Goal: Communication & Community: Answer question/provide support

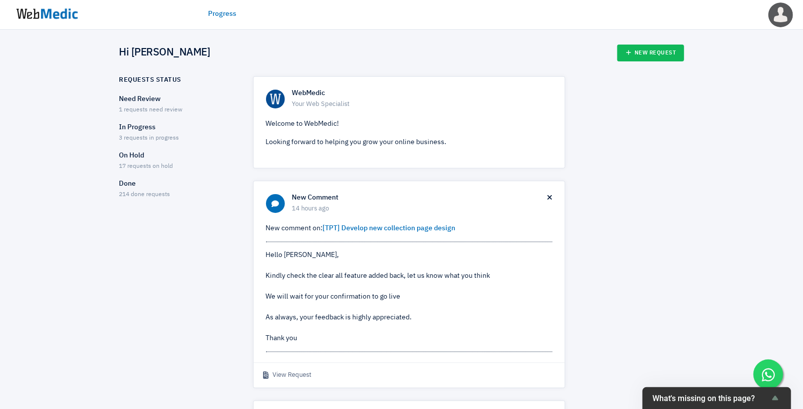
click at [129, 101] on p "Need Review" at bounding box center [177, 99] width 116 height 10
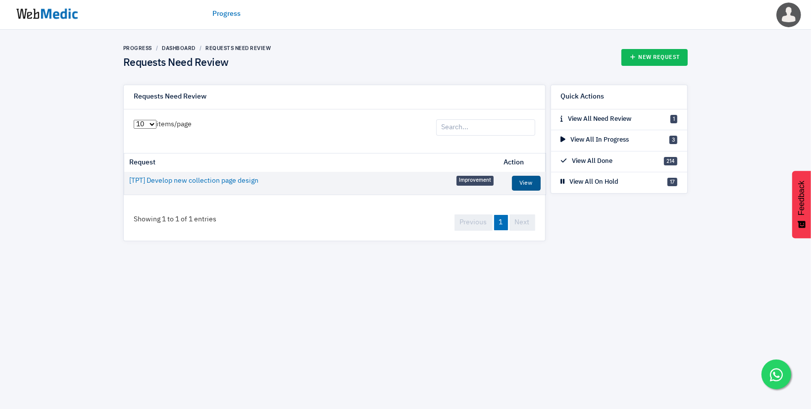
click at [527, 182] on link "View" at bounding box center [526, 183] width 29 height 15
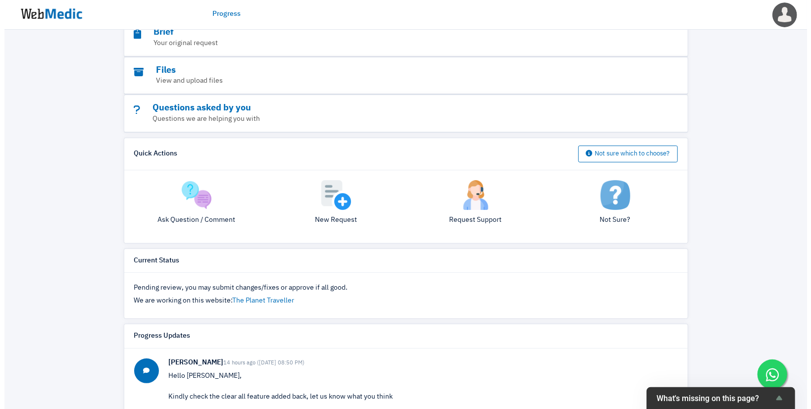
scroll to position [133, 0]
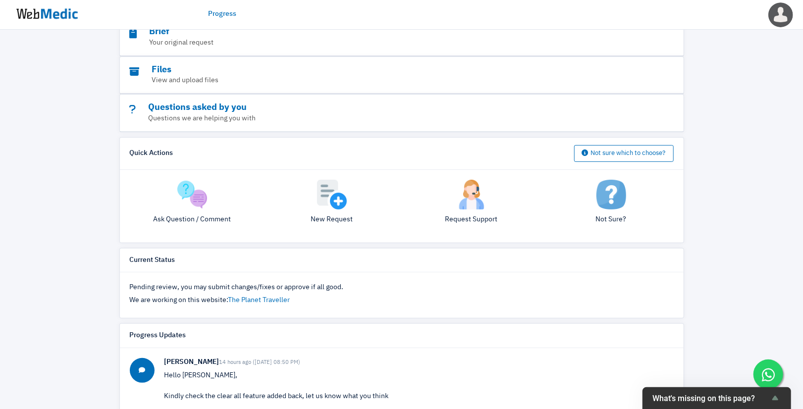
click at [199, 209] on div "Ask Question / Comment" at bounding box center [192, 206] width 140 height 53
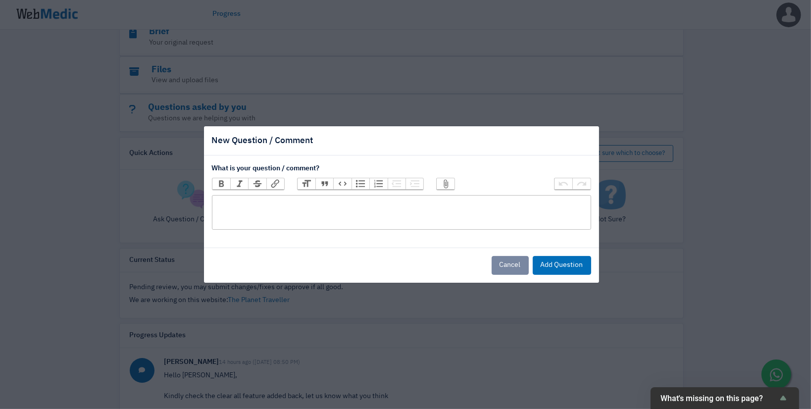
click at [294, 201] on trix-editor at bounding box center [401, 212] width 379 height 35
click at [491, 206] on div "For the layout, we would still prefer to show at leats a 4 product card in a si…" at bounding box center [401, 203] width 370 height 10
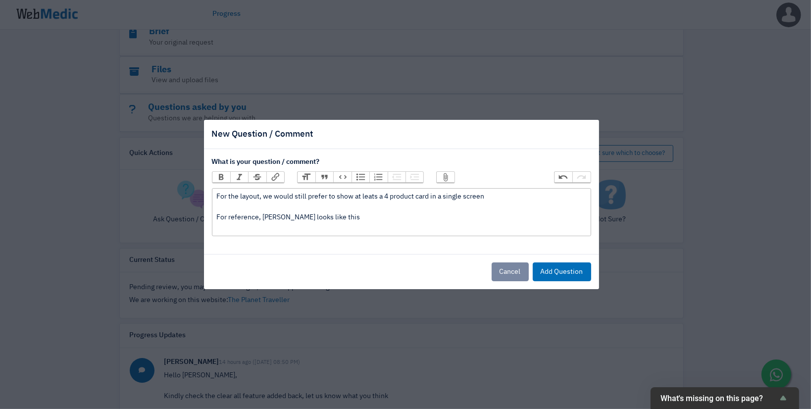
click at [250, 226] on div "For the layout, we would still prefer to show at leats a 4 product card in a si…" at bounding box center [401, 213] width 370 height 42
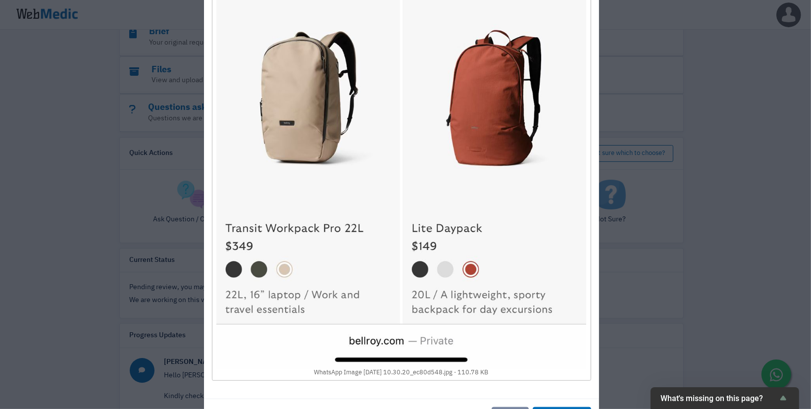
scroll to position [590, 0]
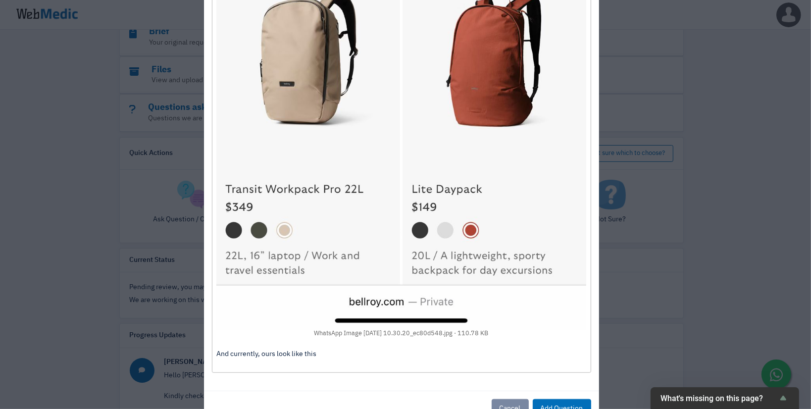
paste trix-editor "<div>For the layout, we would still prefer to show at leats a 4 product card in…"
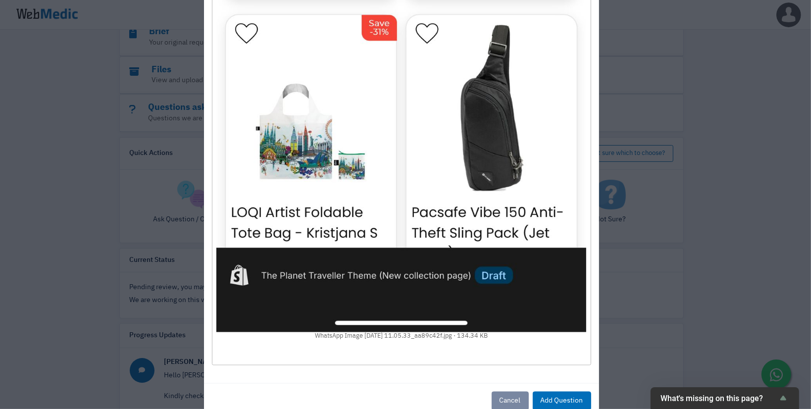
scroll to position [1443, 0]
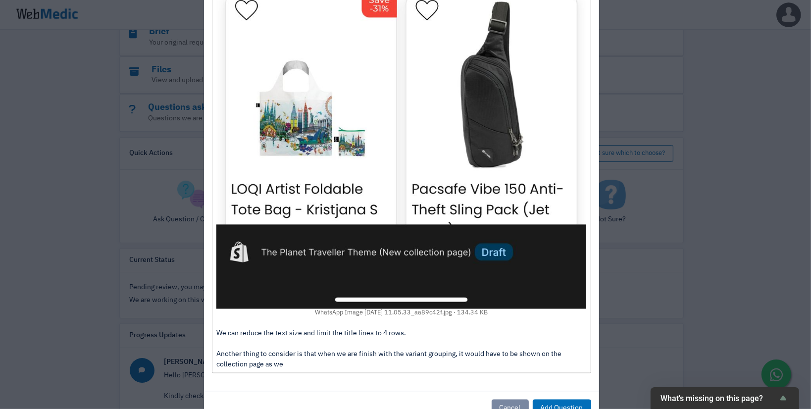
type trix-editor "<div>For the layout, we would still prefer to show at leats a 4 product card in…"
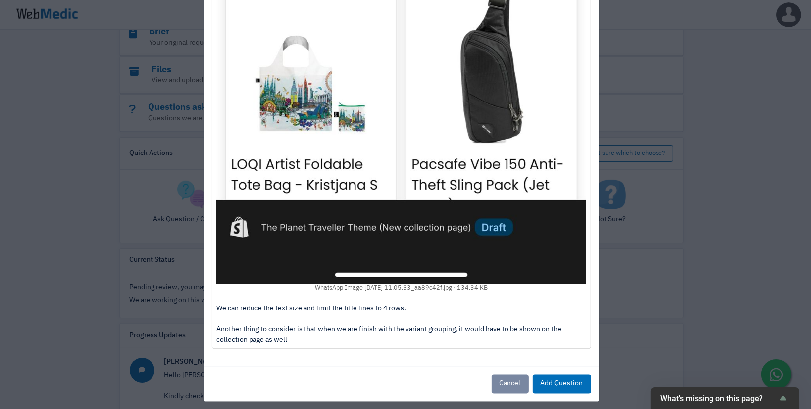
scroll to position [1474, 0]
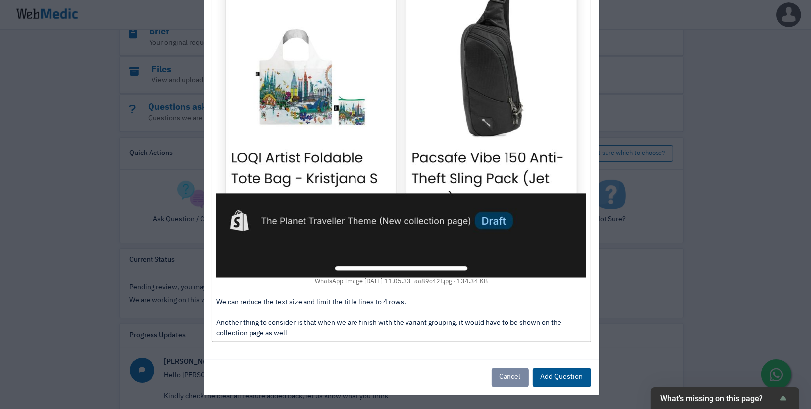
click at [541, 380] on button "Add Question" at bounding box center [562, 378] width 58 height 19
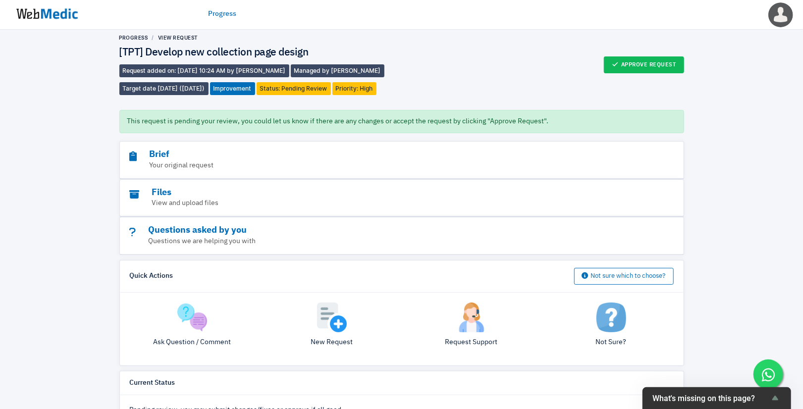
scroll to position [0, 0]
